Goal: Use online tool/utility: Utilize a website feature to perform a specific function

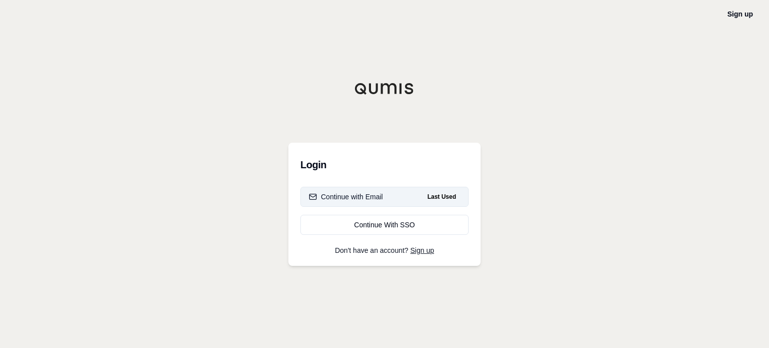
click at [392, 204] on button "Continue with Email Last Used" at bounding box center [384, 197] width 168 height 20
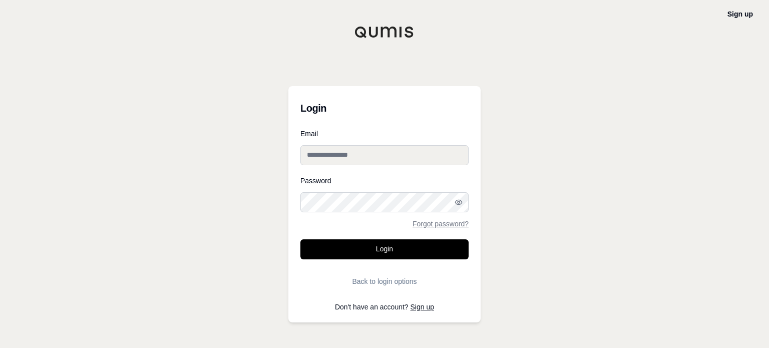
type input "**********"
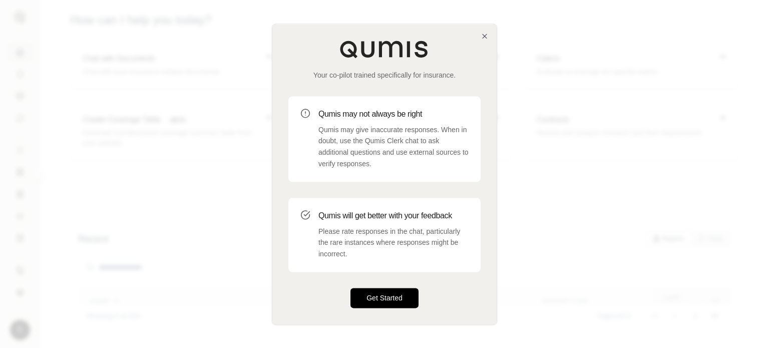
click at [398, 297] on button "Get Started" at bounding box center [384, 298] width 68 height 20
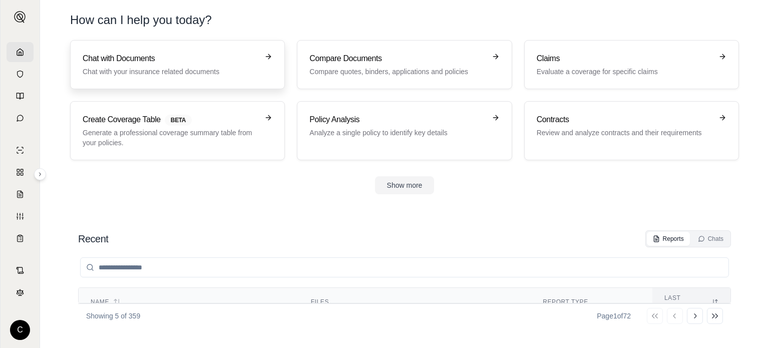
click at [156, 55] on h3 "Chat with Documents" at bounding box center [171, 59] width 176 height 12
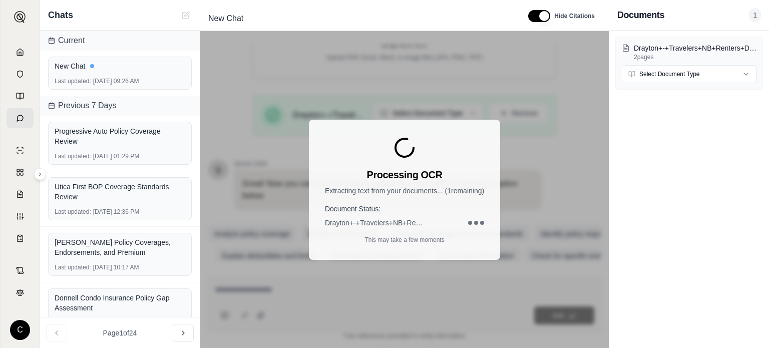
scroll to position [191, 0]
click at [701, 76] on html "C Chats Current New Chat Last updated: [DATE] 09:26 AM Previous 7 Days Progress…" at bounding box center [384, 174] width 769 height 348
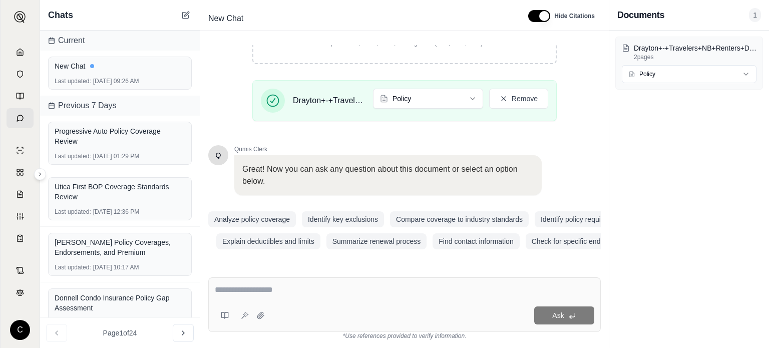
scroll to position [210, 0]
click at [342, 303] on div "Ask" at bounding box center [404, 304] width 393 height 55
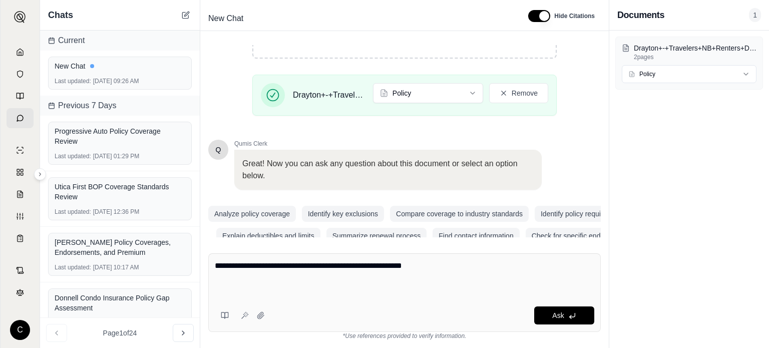
paste textarea "**********"
type textarea "**********"
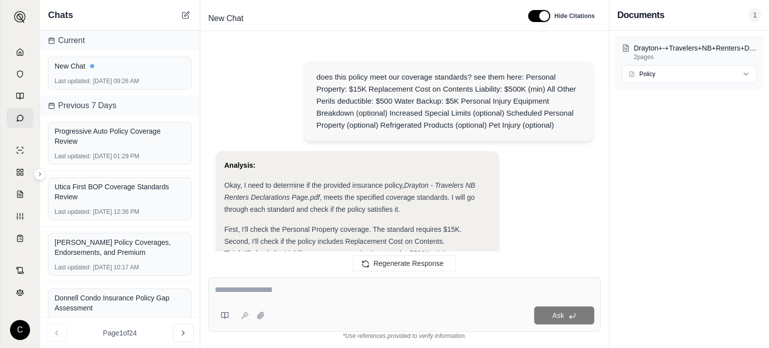
scroll to position [800, 0]
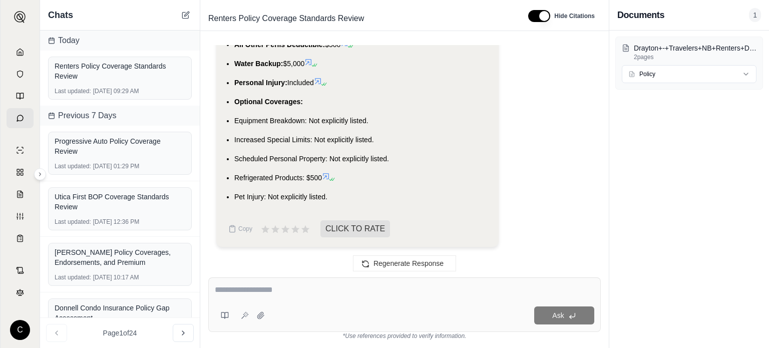
drag, startPoint x: 352, startPoint y: 188, endPoint x: 337, endPoint y: 205, distance: 22.3
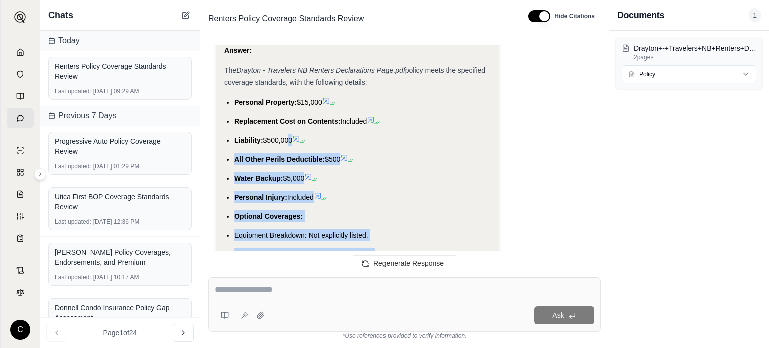
scroll to position [649, 0]
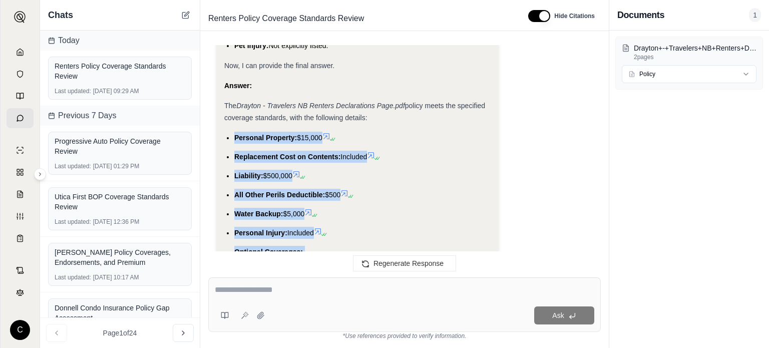
drag, startPoint x: 334, startPoint y: 197, endPoint x: 235, endPoint y: 136, distance: 116.0
click at [235, 136] on ul "Personal Property: $15,000 Replacement Cost on Contents: Included Liability: $5…" at bounding box center [357, 242] width 266 height 221
copy ul "Personal Property: $15,000 Replacement Cost on Contents: Included Liability: $5…"
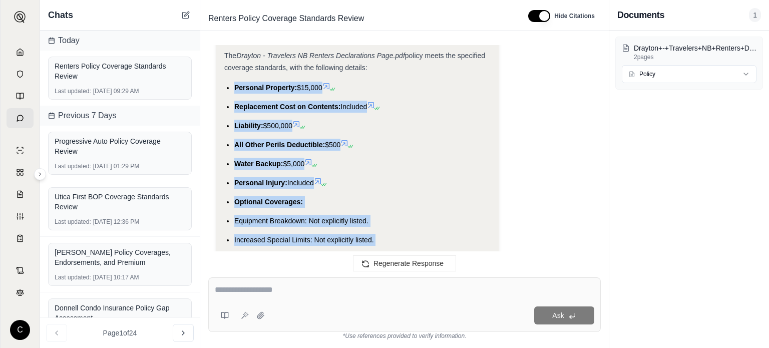
scroll to position [750, 0]
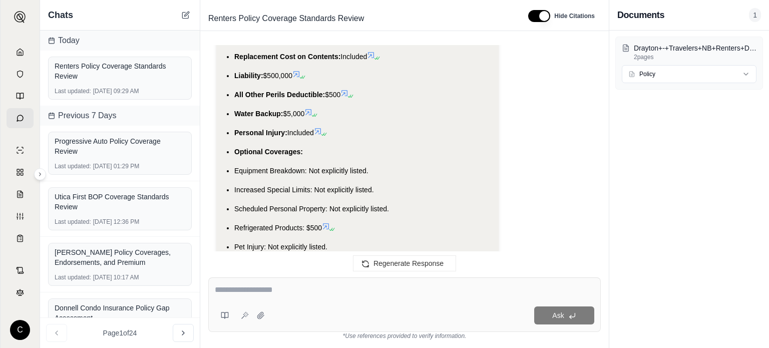
click at [336, 288] on textarea at bounding box center [405, 290] width 380 height 12
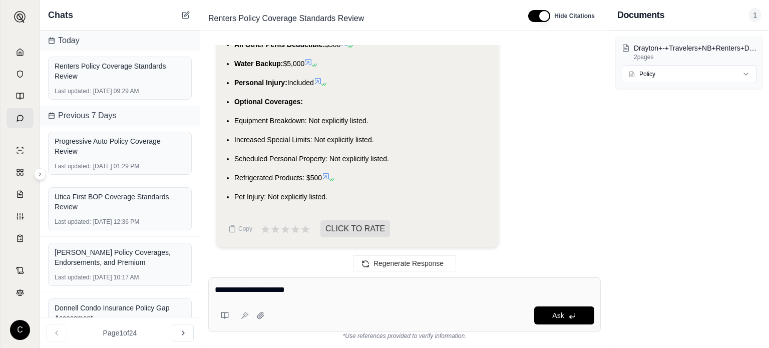
type textarea "**********"
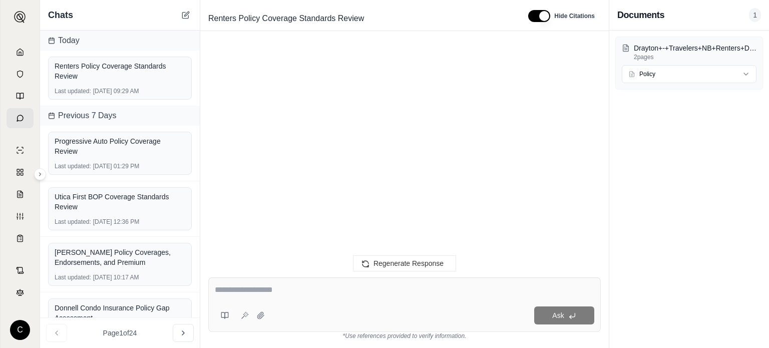
scroll to position [0, 0]
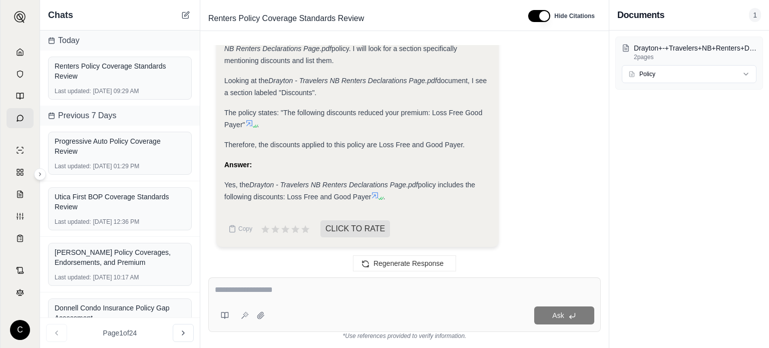
drag, startPoint x: 371, startPoint y: 194, endPoint x: 286, endPoint y: 198, distance: 84.7
click at [286, 198] on span "policy includes the following discounts: Loss Free and Good Payer" at bounding box center [349, 191] width 251 height 20
copy span "Loss Free and Good Payer"
